Goal: Navigation & Orientation: Find specific page/section

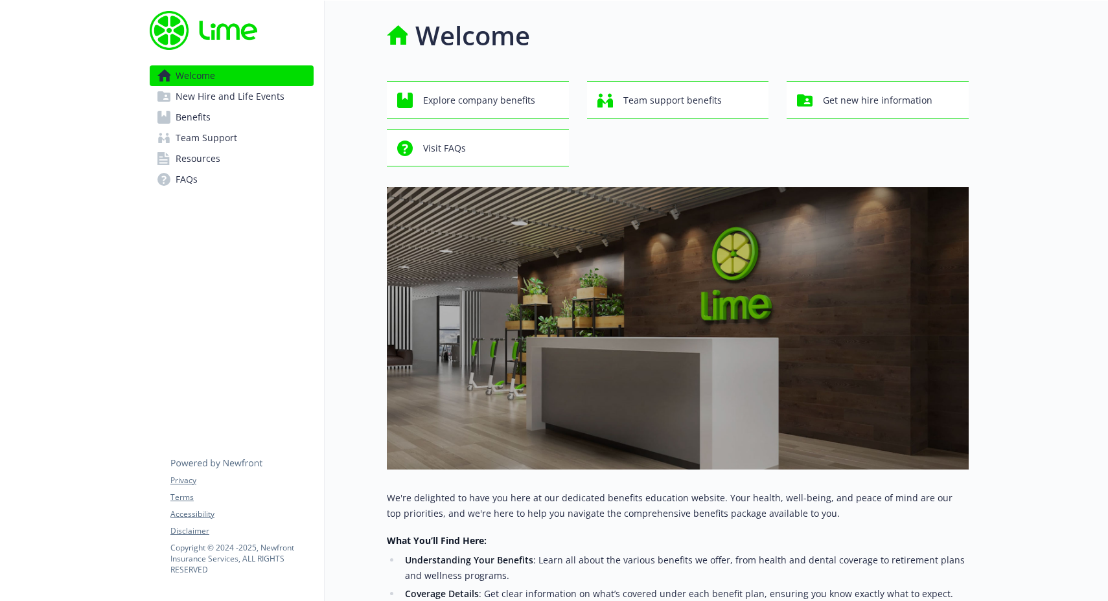
click at [258, 114] on link "Benefits" at bounding box center [232, 117] width 164 height 21
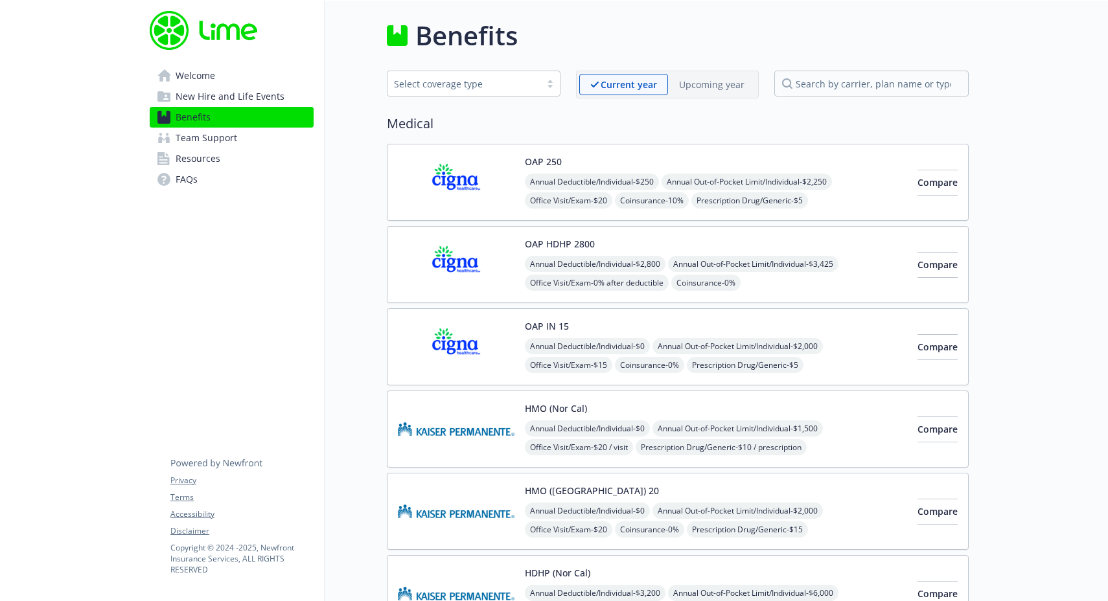
click at [687, 79] on p "Upcoming year" at bounding box center [711, 85] width 65 height 14
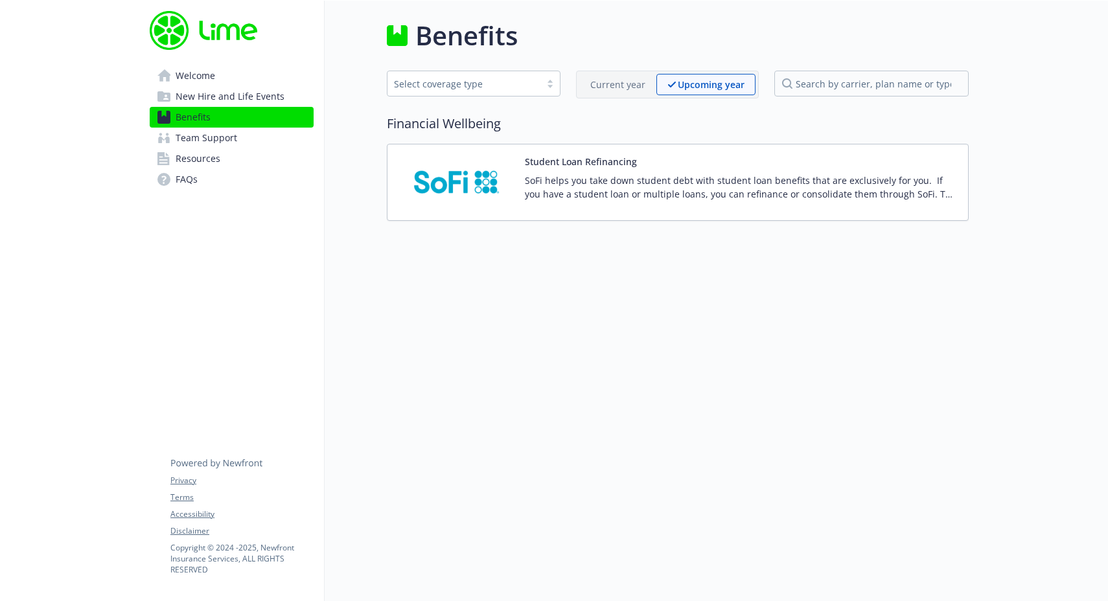
click at [597, 75] on div "Current year" at bounding box center [617, 84] width 77 height 21
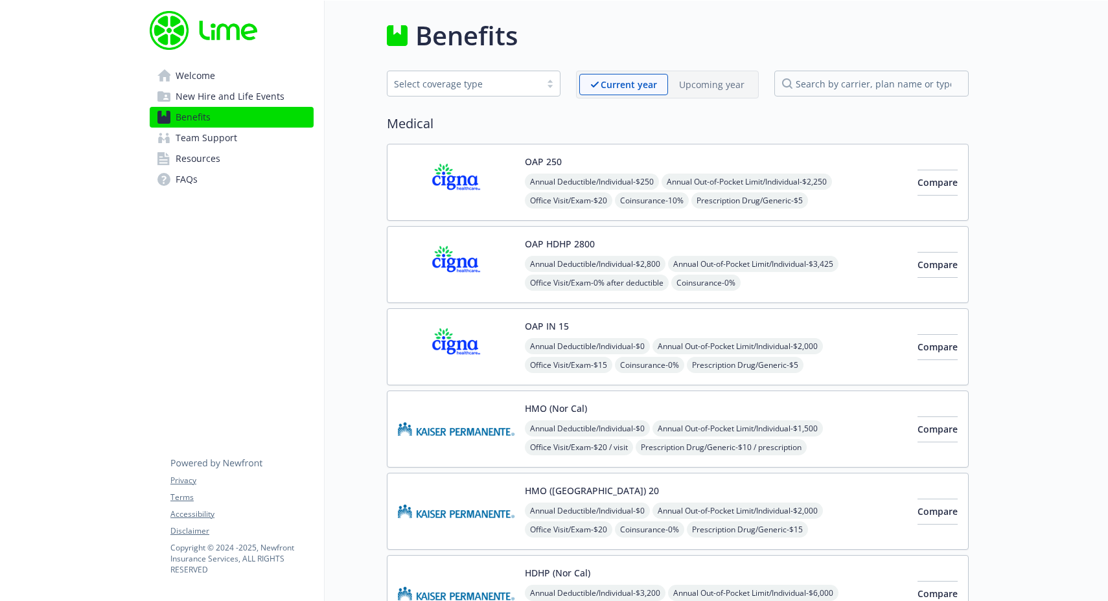
click at [240, 137] on link "Team Support" at bounding box center [232, 138] width 164 height 21
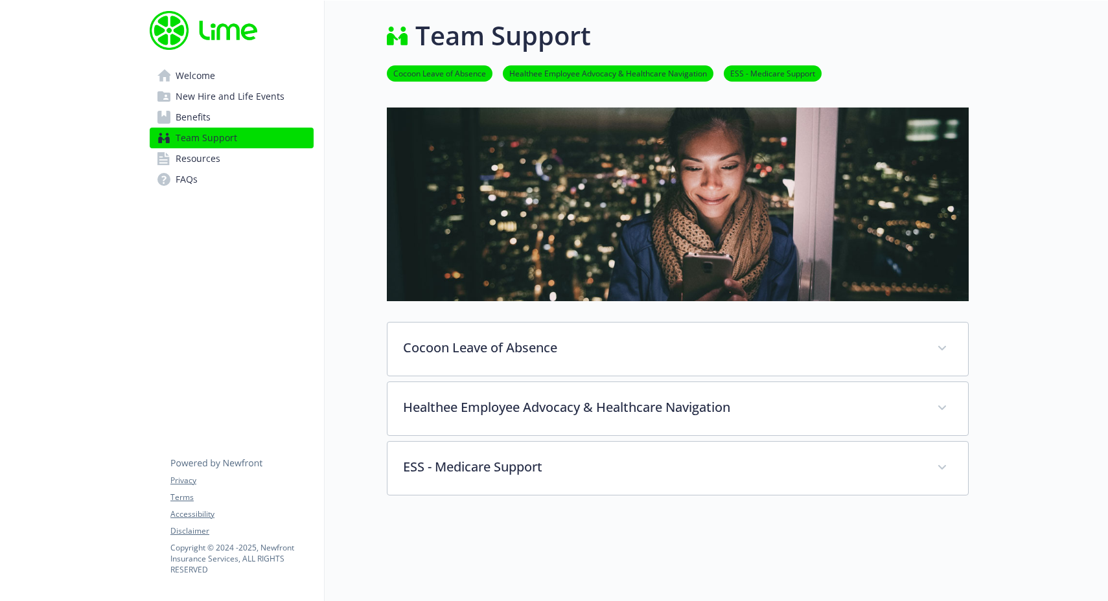
click at [235, 163] on link "Resources" at bounding box center [232, 158] width 164 height 21
